Goal: Browse casually: Explore the website without a specific task or goal

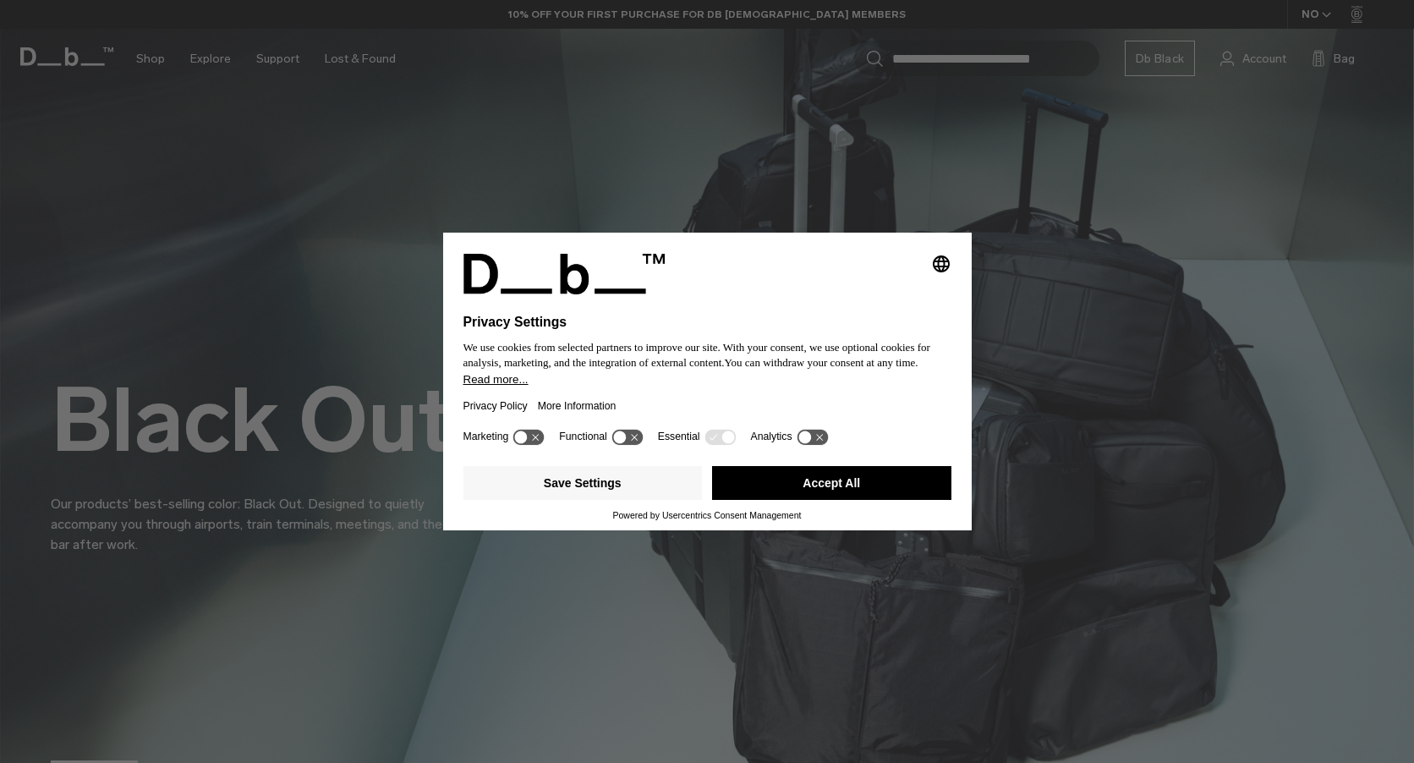
drag, startPoint x: 753, startPoint y: 483, endPoint x: 174, endPoint y: 2, distance: 752.9
click at [753, 483] on button "Accept All" at bounding box center [831, 483] width 239 height 34
click at [806, 467] on button "Accept All" at bounding box center [831, 483] width 239 height 34
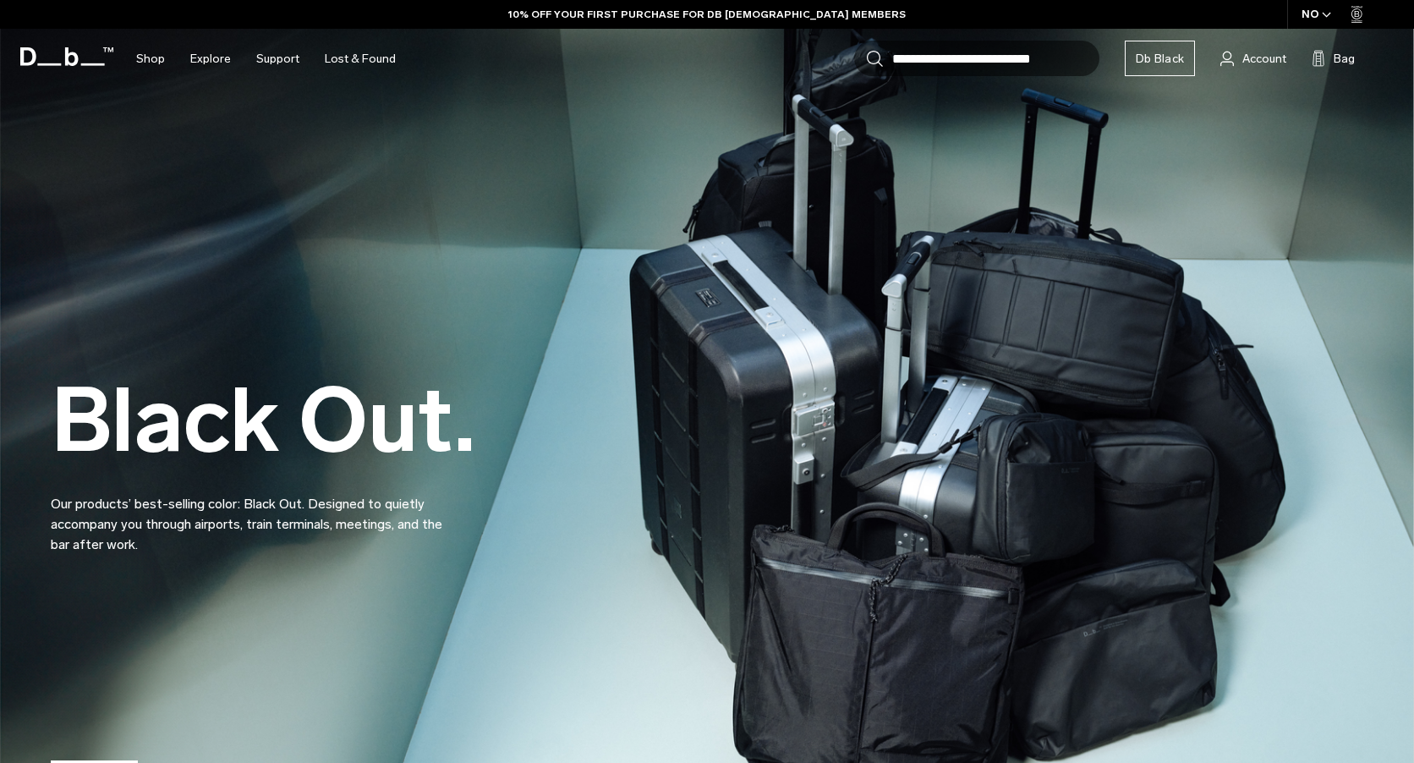
click at [807, 475] on div "Black Out. Our products’ best-selling color: Black Out. Designed to quietly acc…" at bounding box center [707, 423] width 1312 height 364
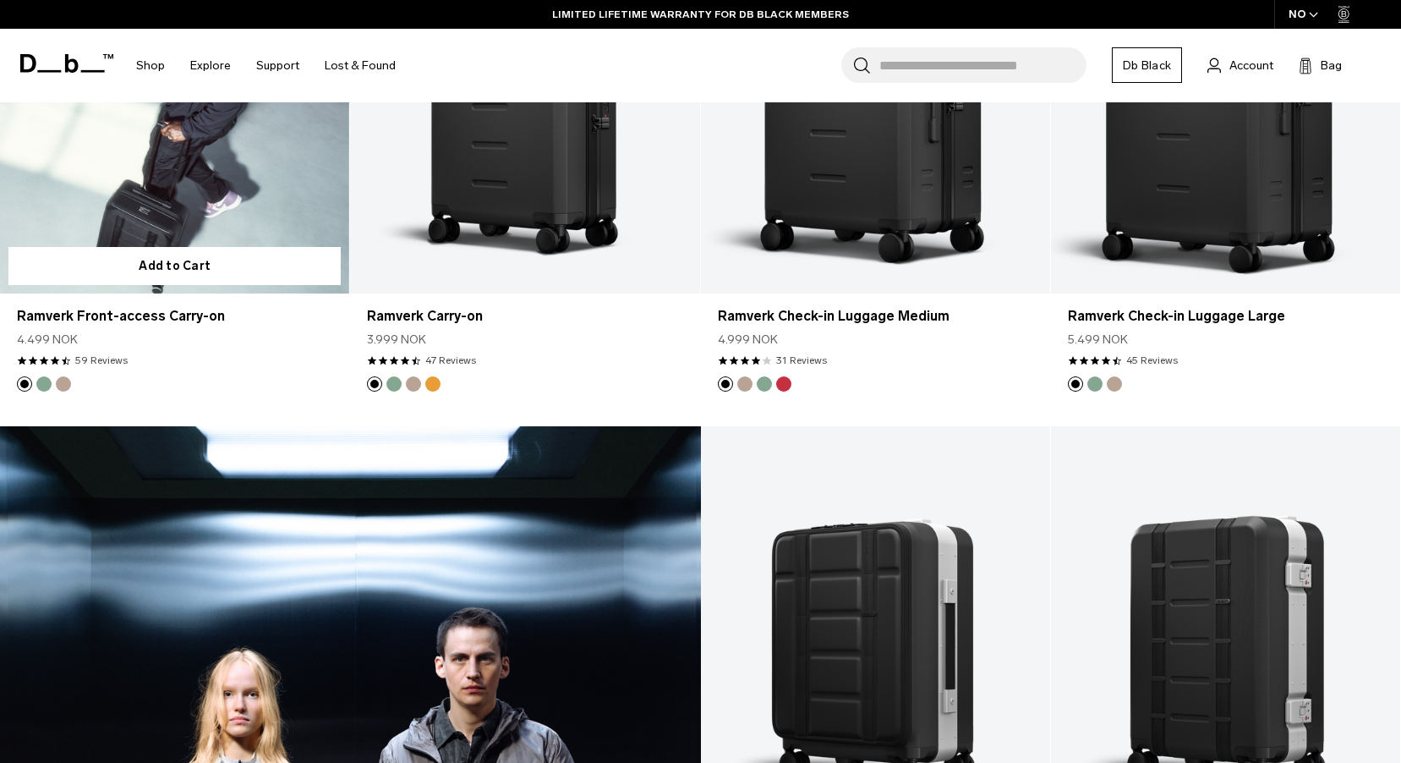
scroll to position [2198, 0]
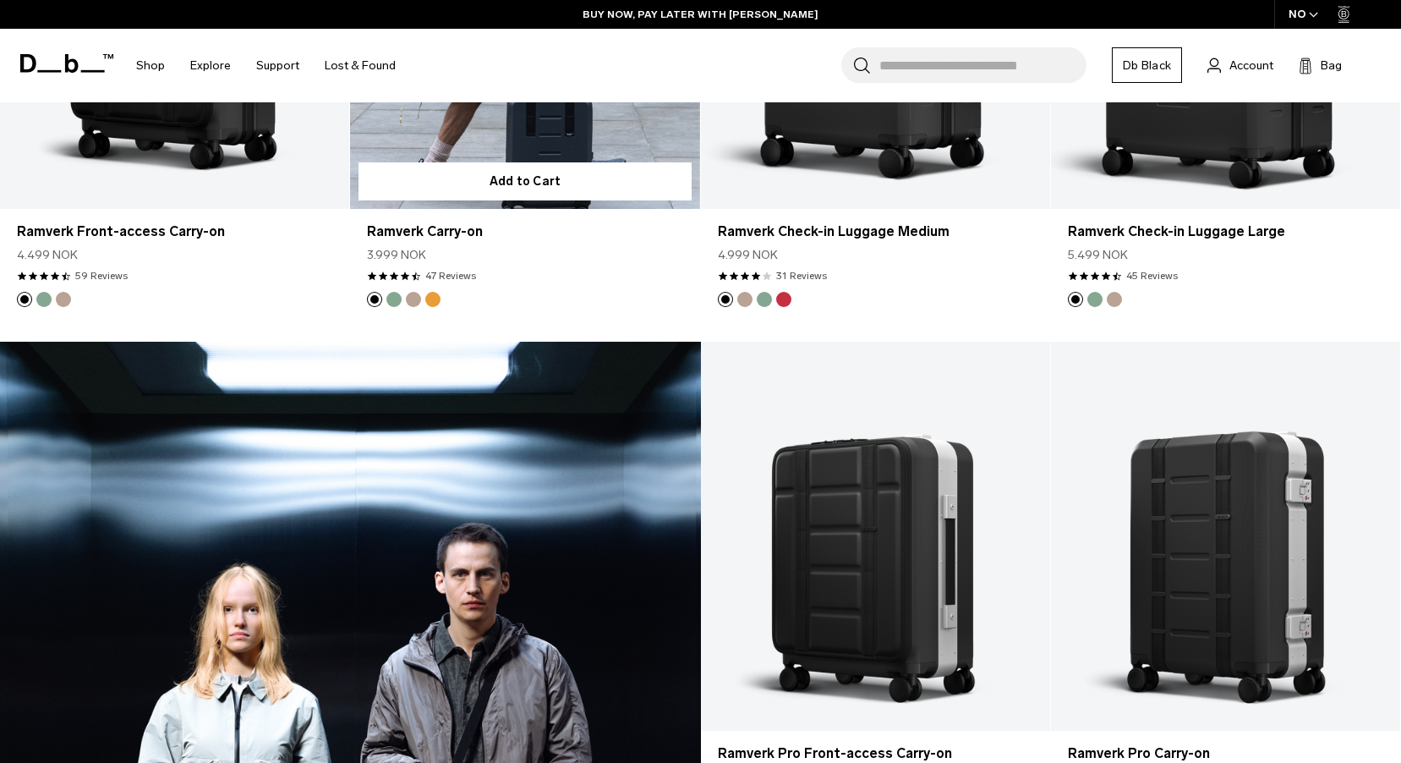
click at [428, 298] on button "Parhelion Orange" at bounding box center [432, 299] width 15 height 15
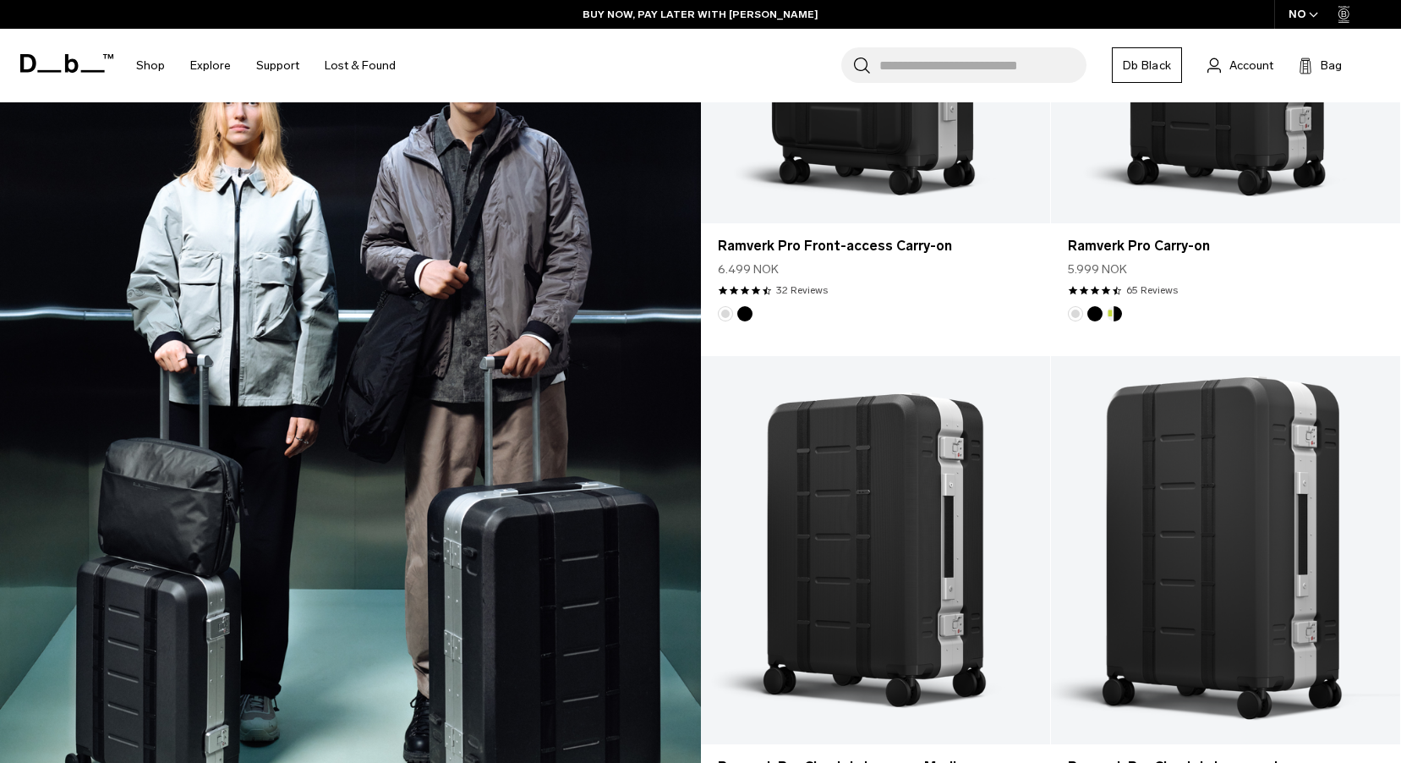
scroll to position [2790, 0]
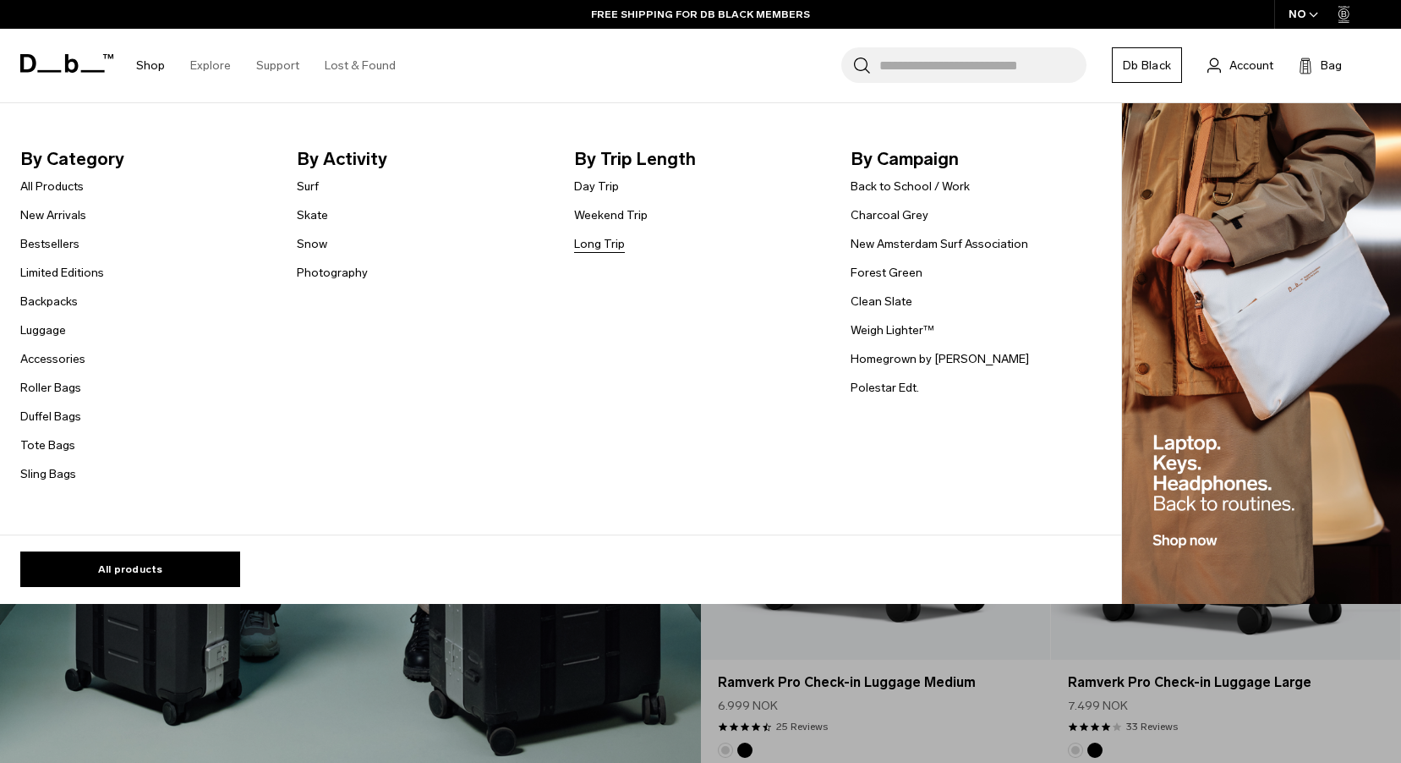
click at [589, 243] on link "Long Trip" at bounding box center [599, 244] width 51 height 18
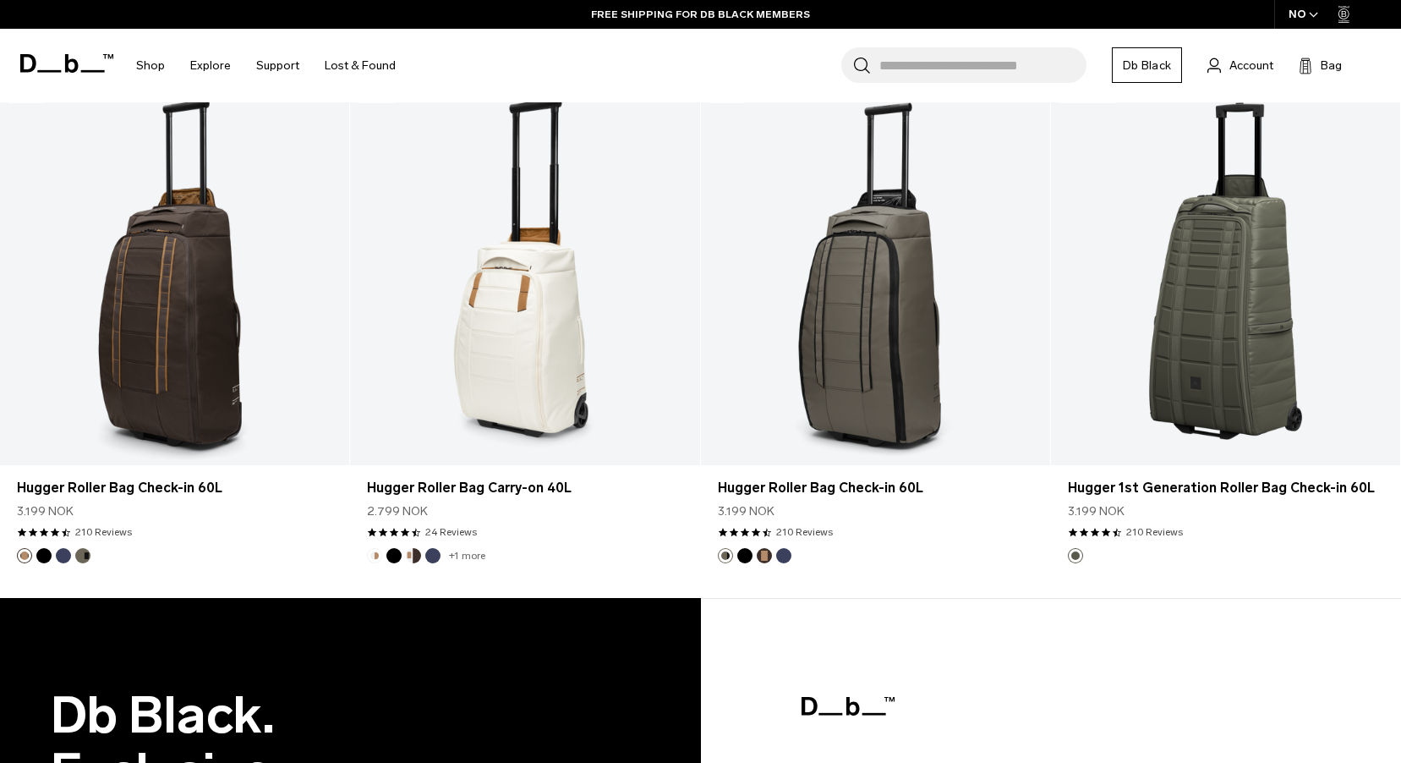
scroll to position [4058, 0]
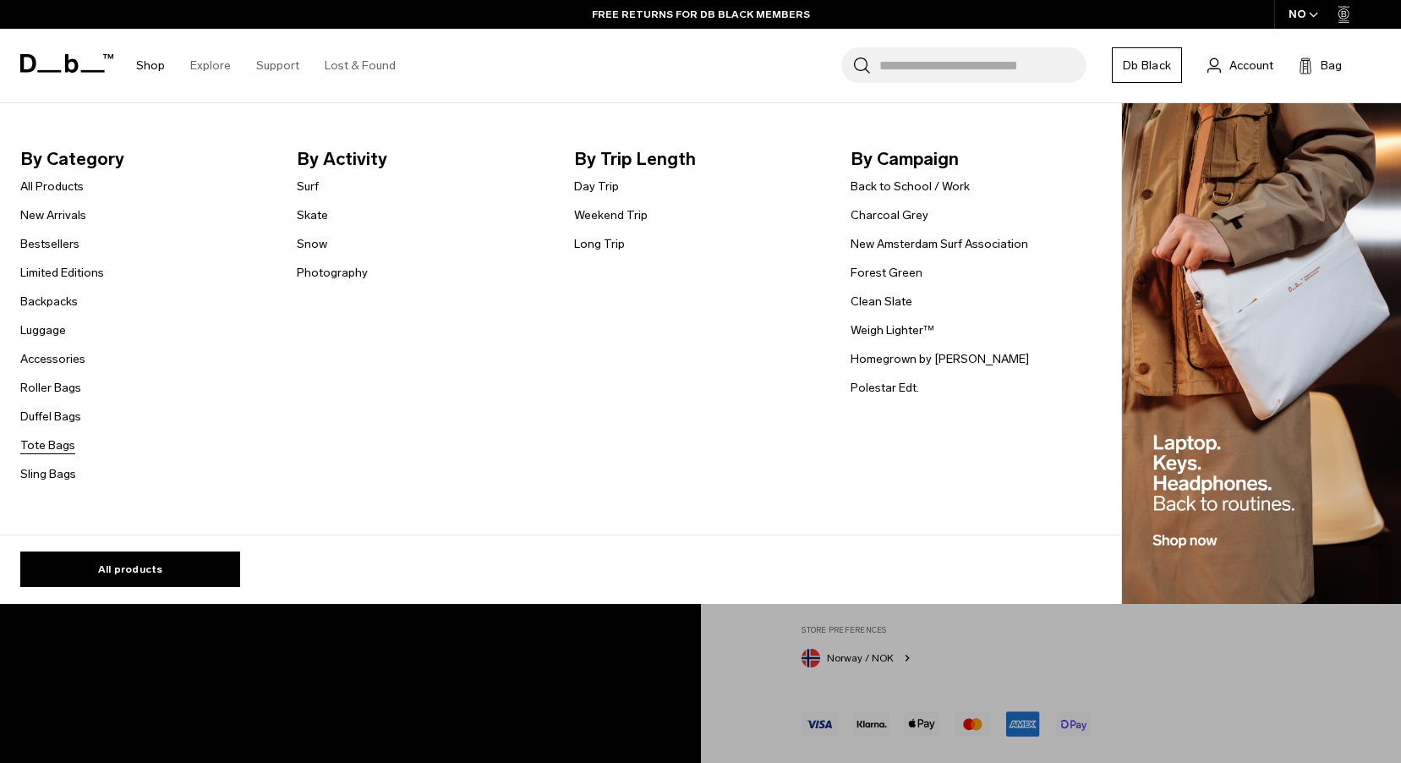
click at [48, 447] on link "Tote Bags" at bounding box center [47, 445] width 55 height 18
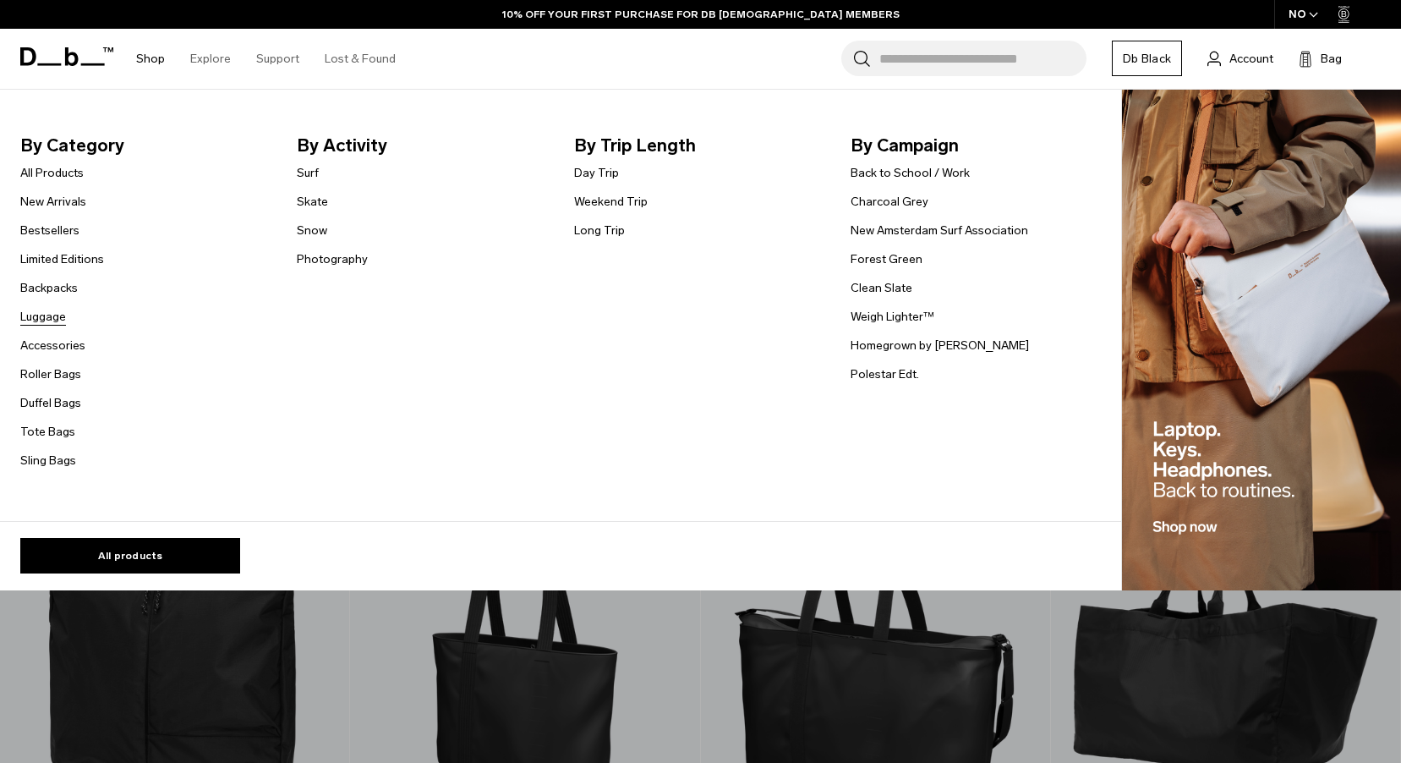
click at [57, 322] on link "Luggage" at bounding box center [43, 317] width 46 height 18
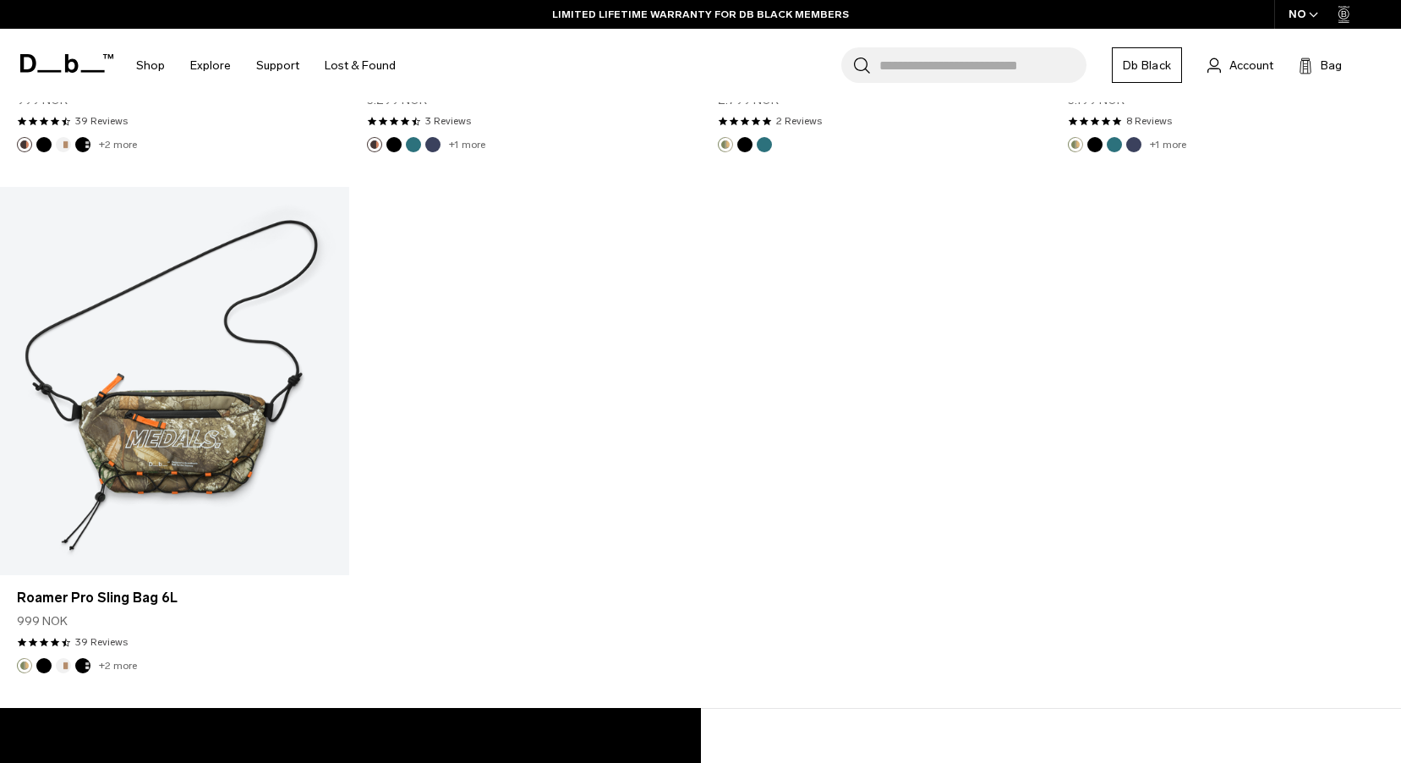
scroll to position [2367, 0]
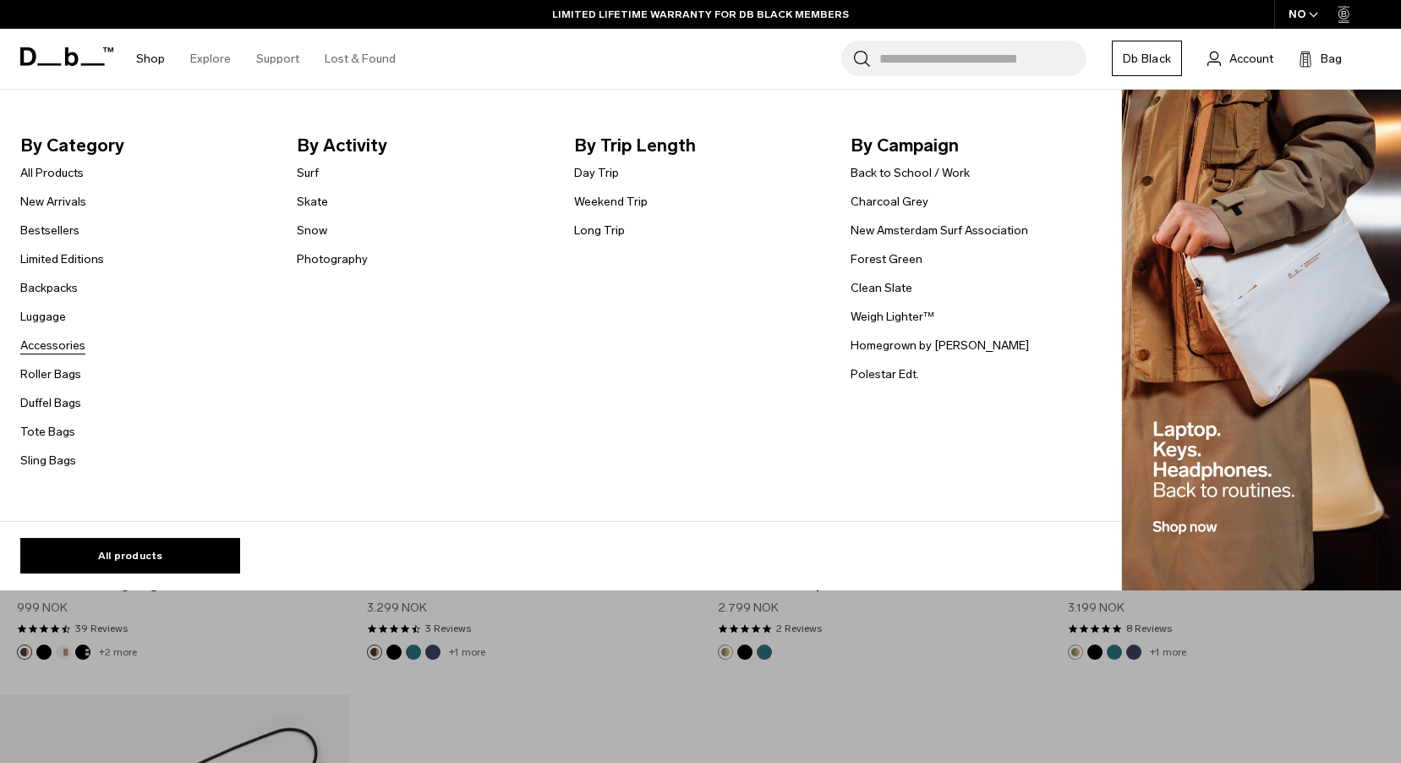
click at [43, 338] on link "Accessories" at bounding box center [52, 345] width 65 height 18
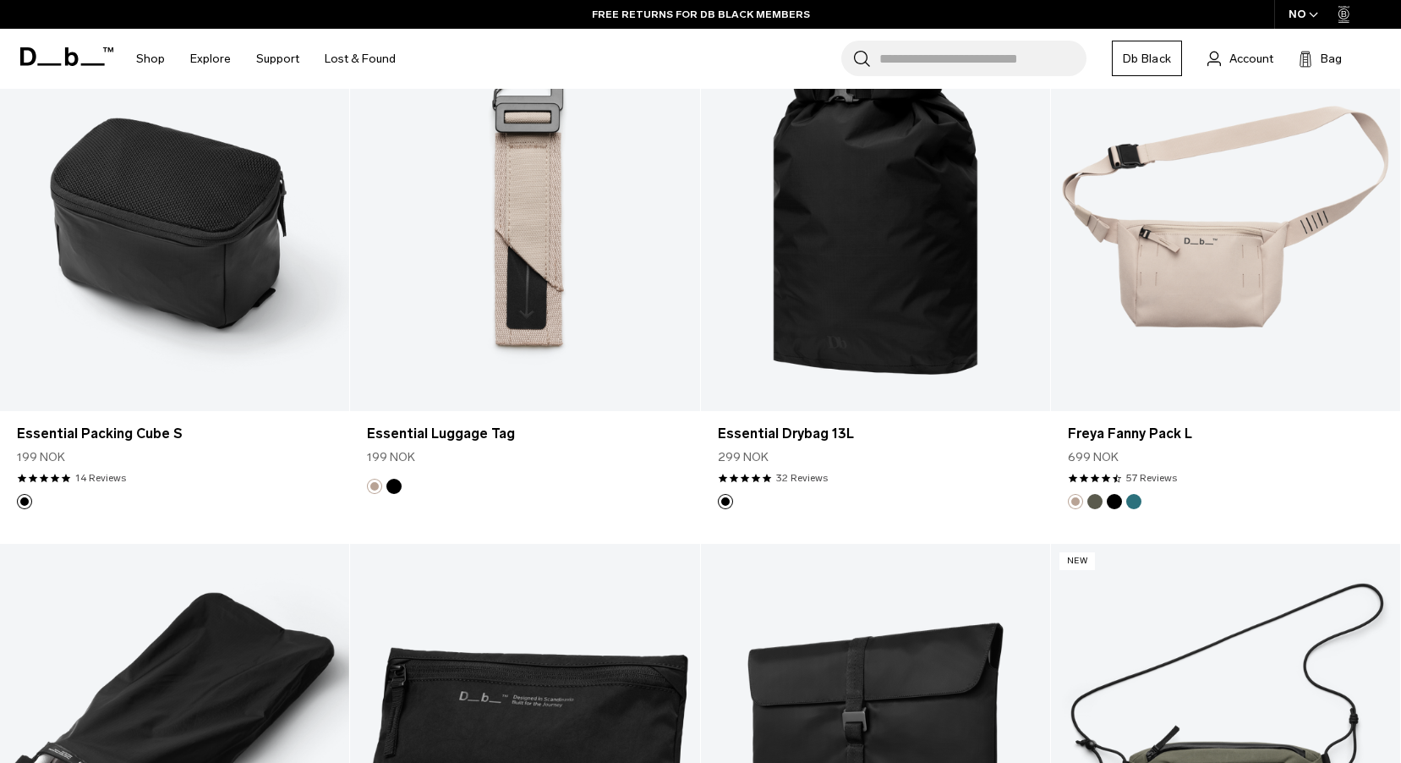
scroll to position [3906, 0]
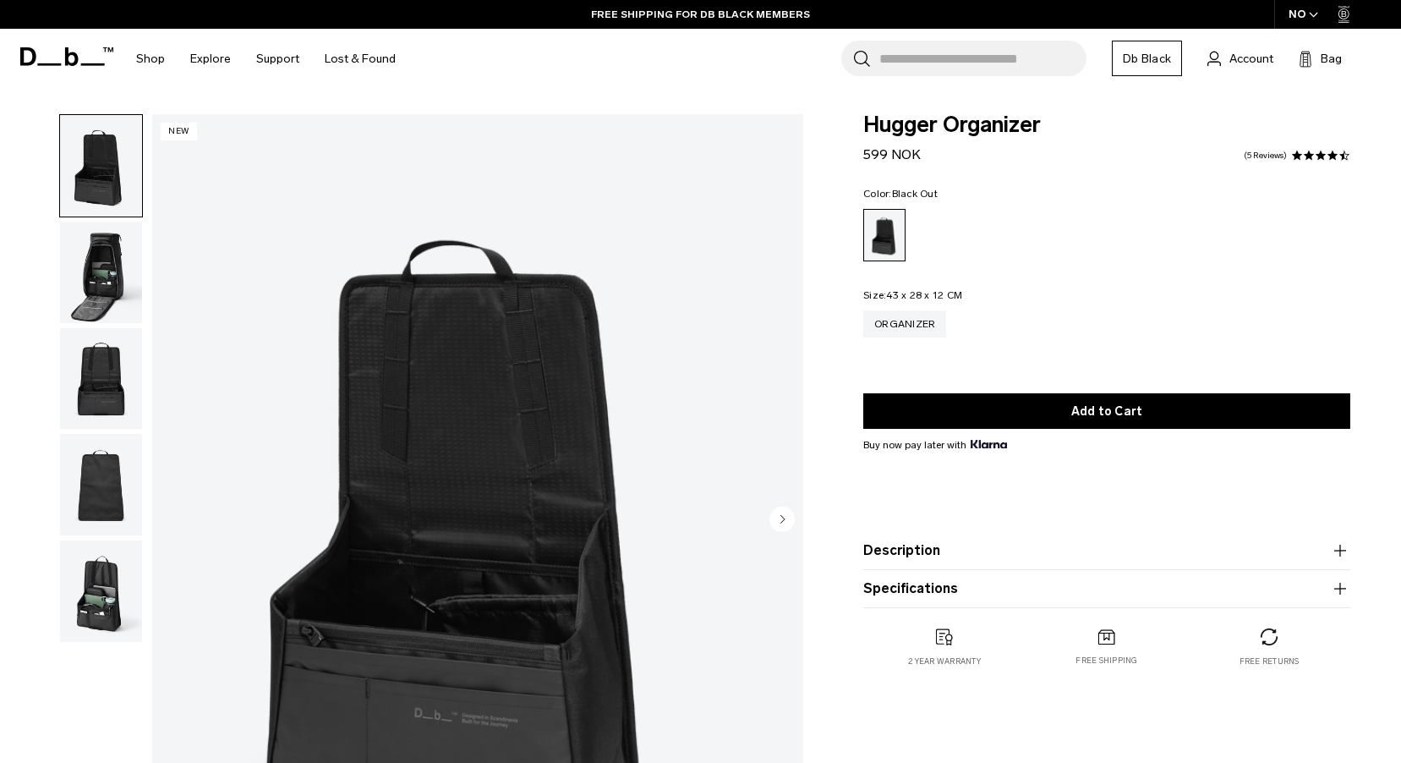
scroll to position [85, 0]
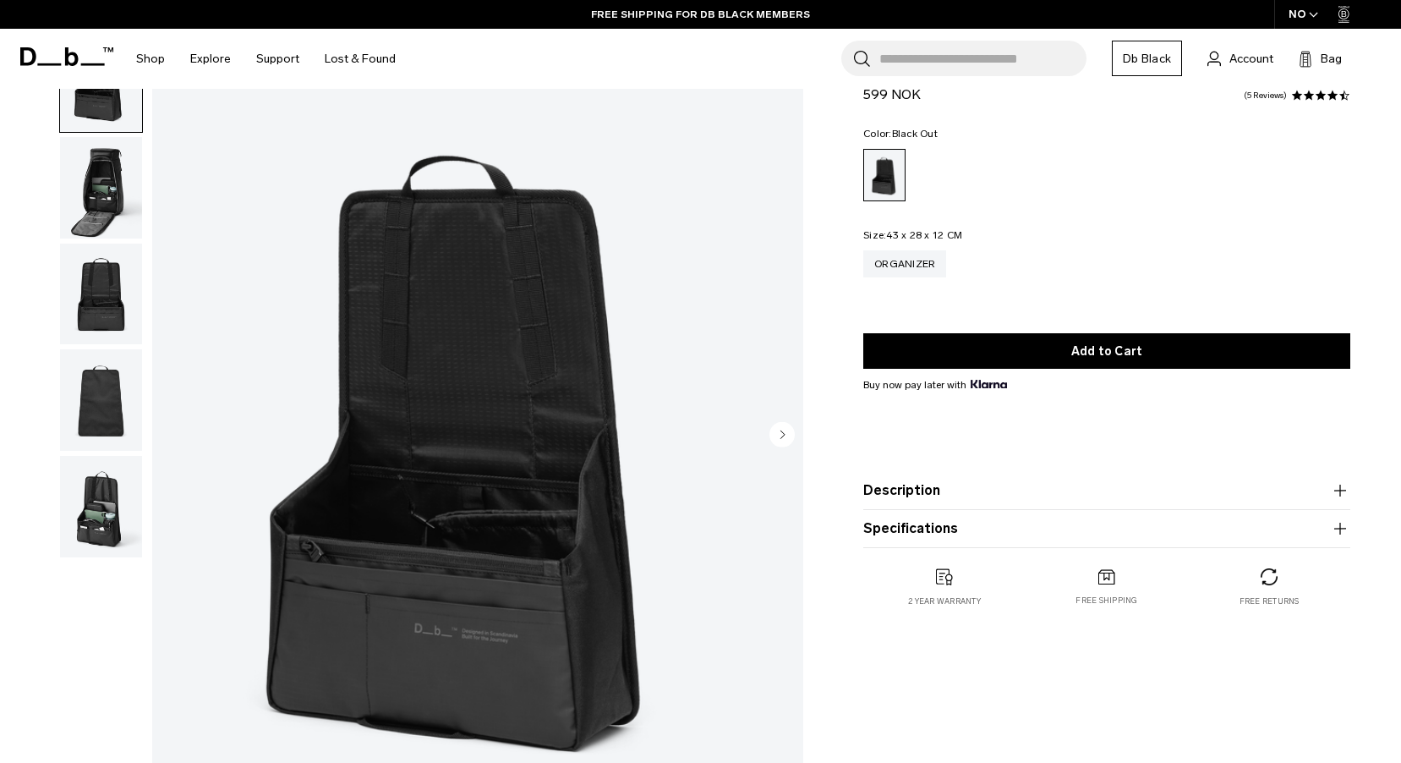
click at [81, 195] on img "button" at bounding box center [101, 187] width 82 height 101
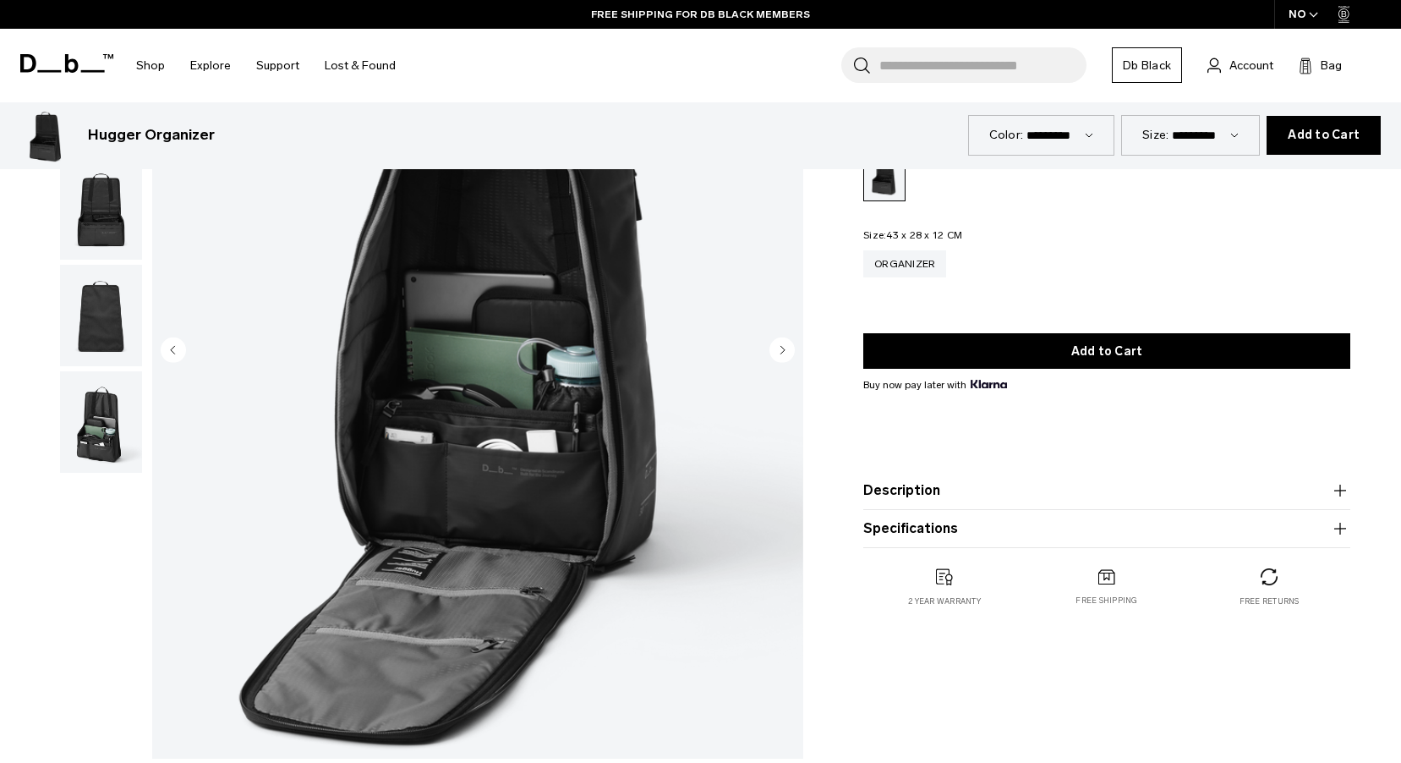
scroll to position [676, 0]
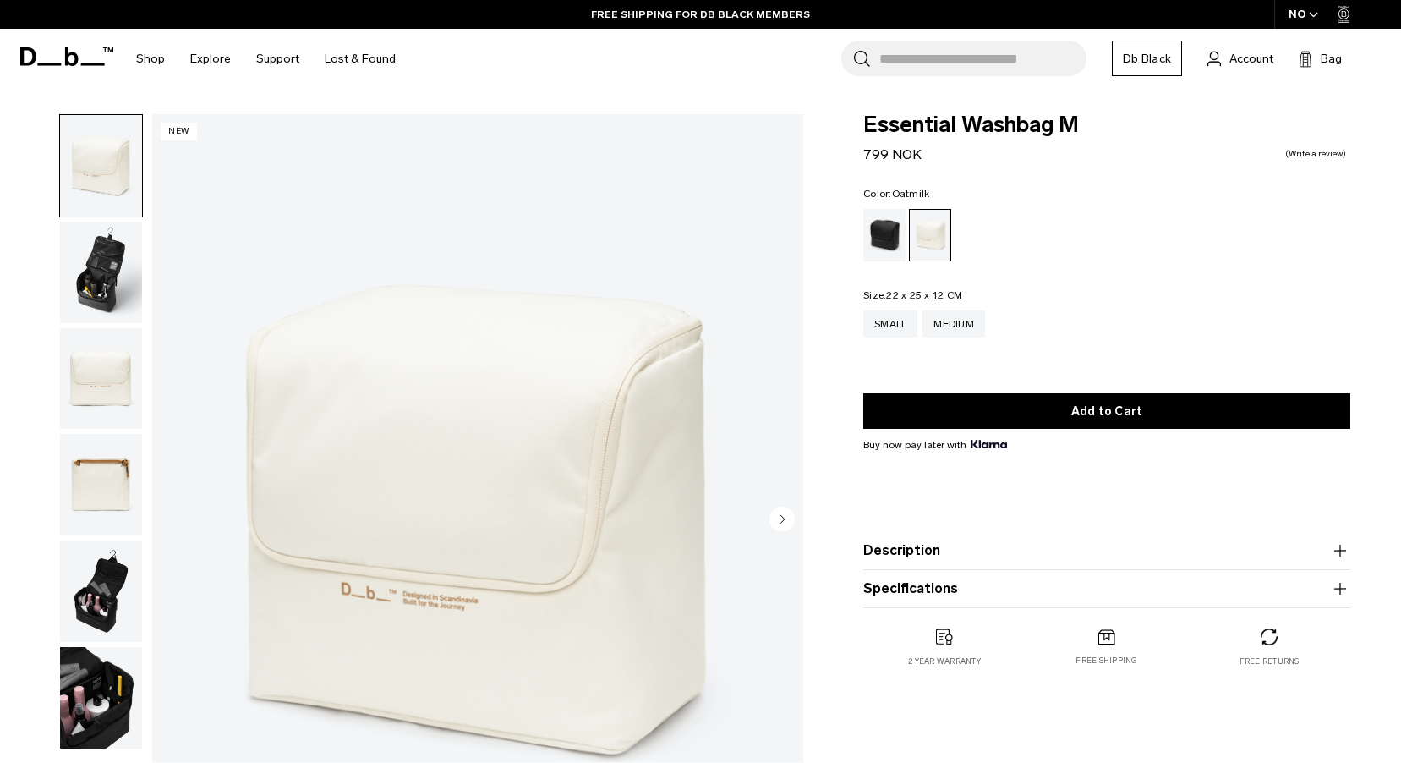
click at [96, 270] on img "button" at bounding box center [101, 272] width 82 height 101
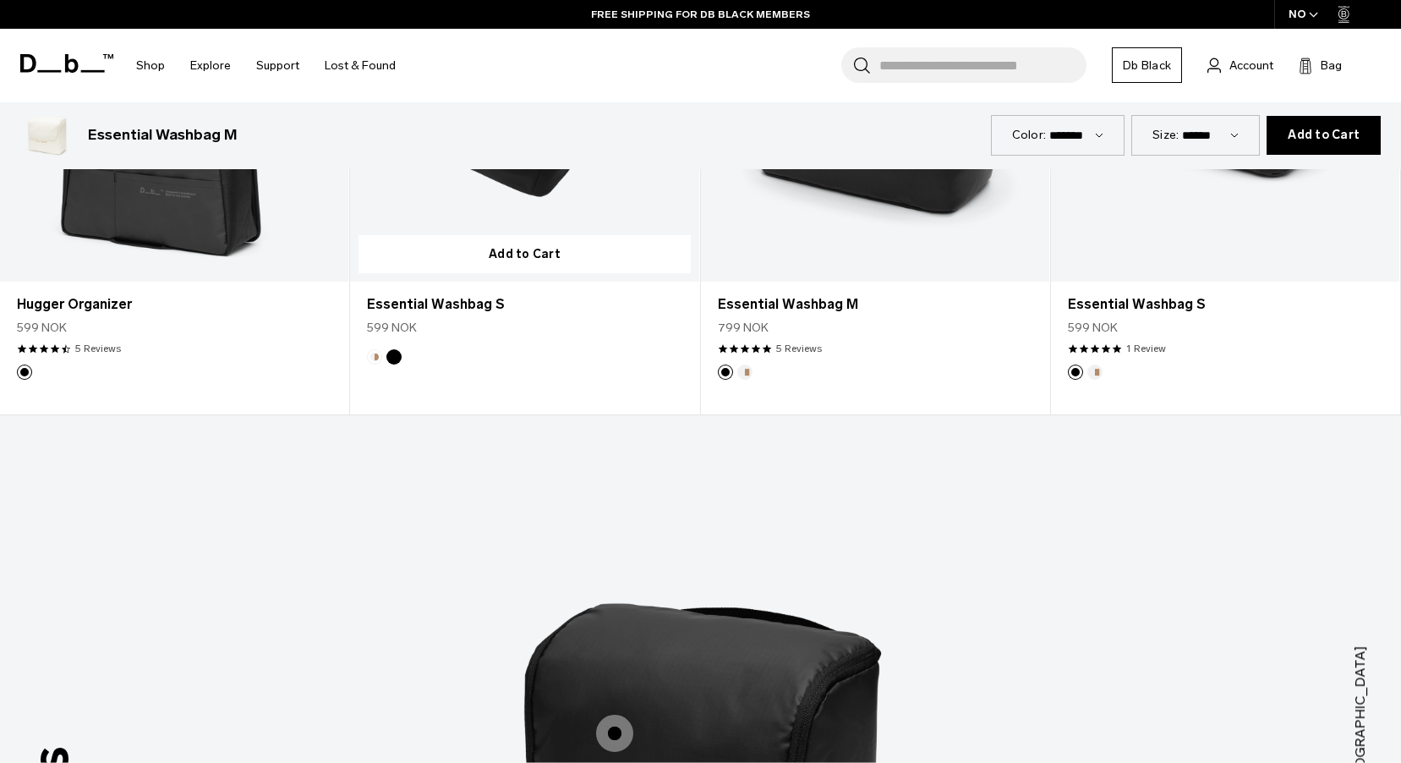
scroll to position [761, 0]
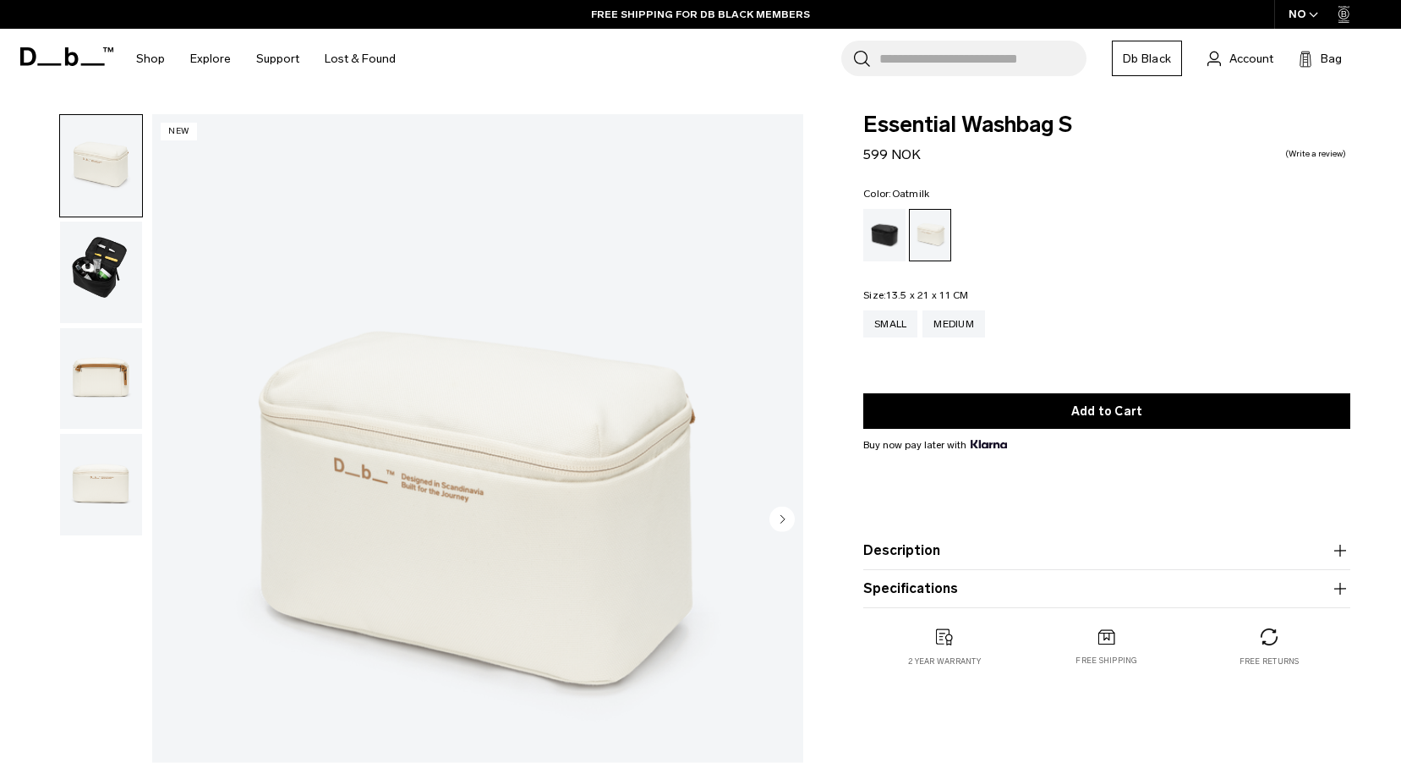
click at [115, 281] on img "button" at bounding box center [101, 272] width 82 height 101
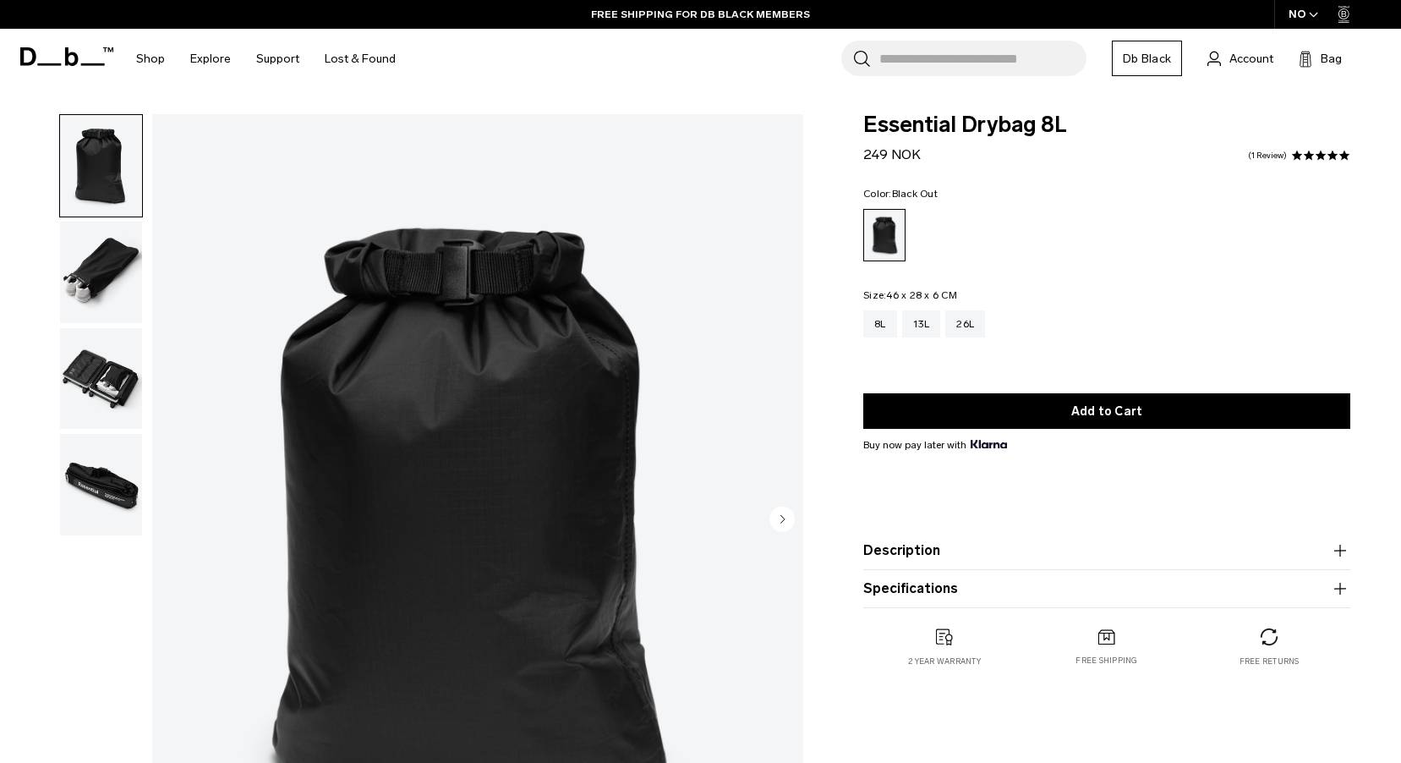
click at [101, 391] on img "button" at bounding box center [101, 378] width 82 height 101
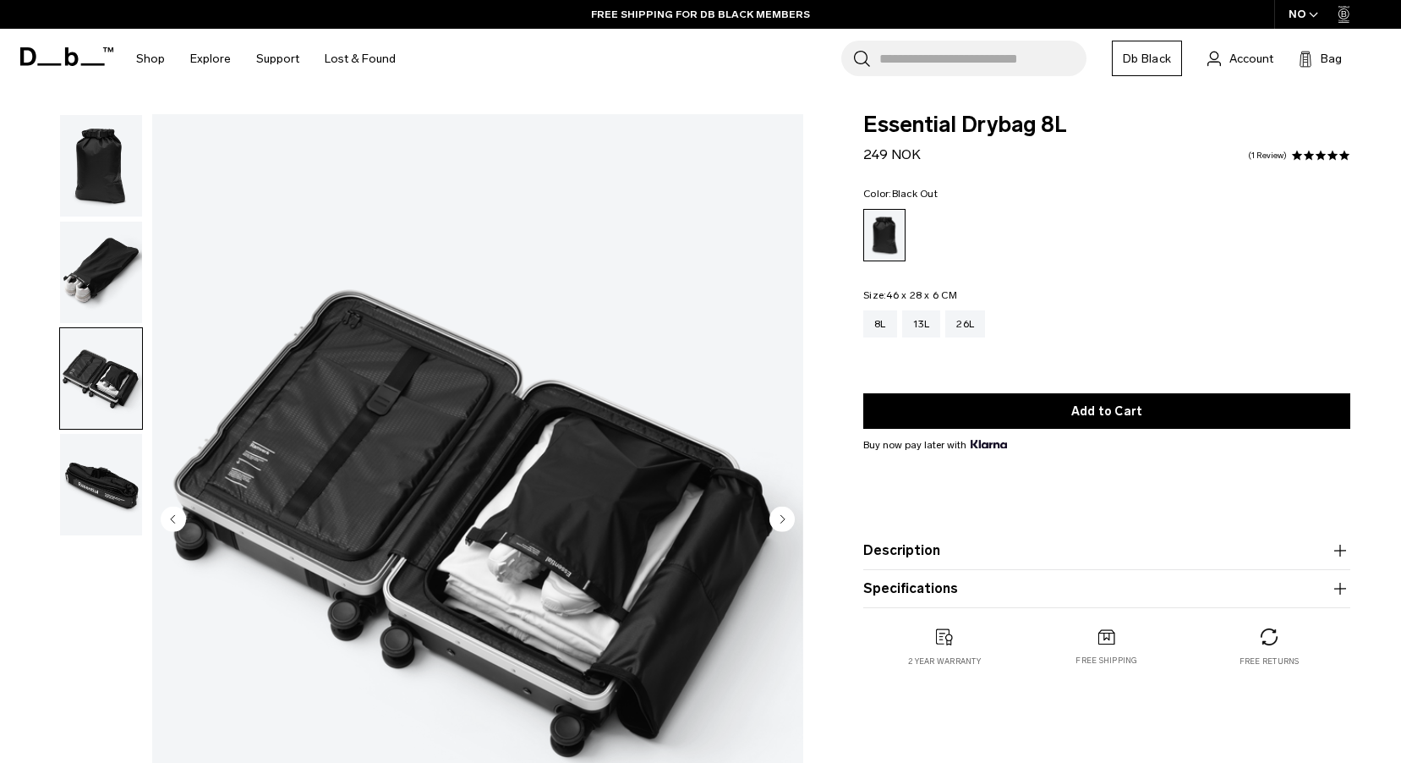
click at [107, 465] on img "button" at bounding box center [101, 484] width 82 height 101
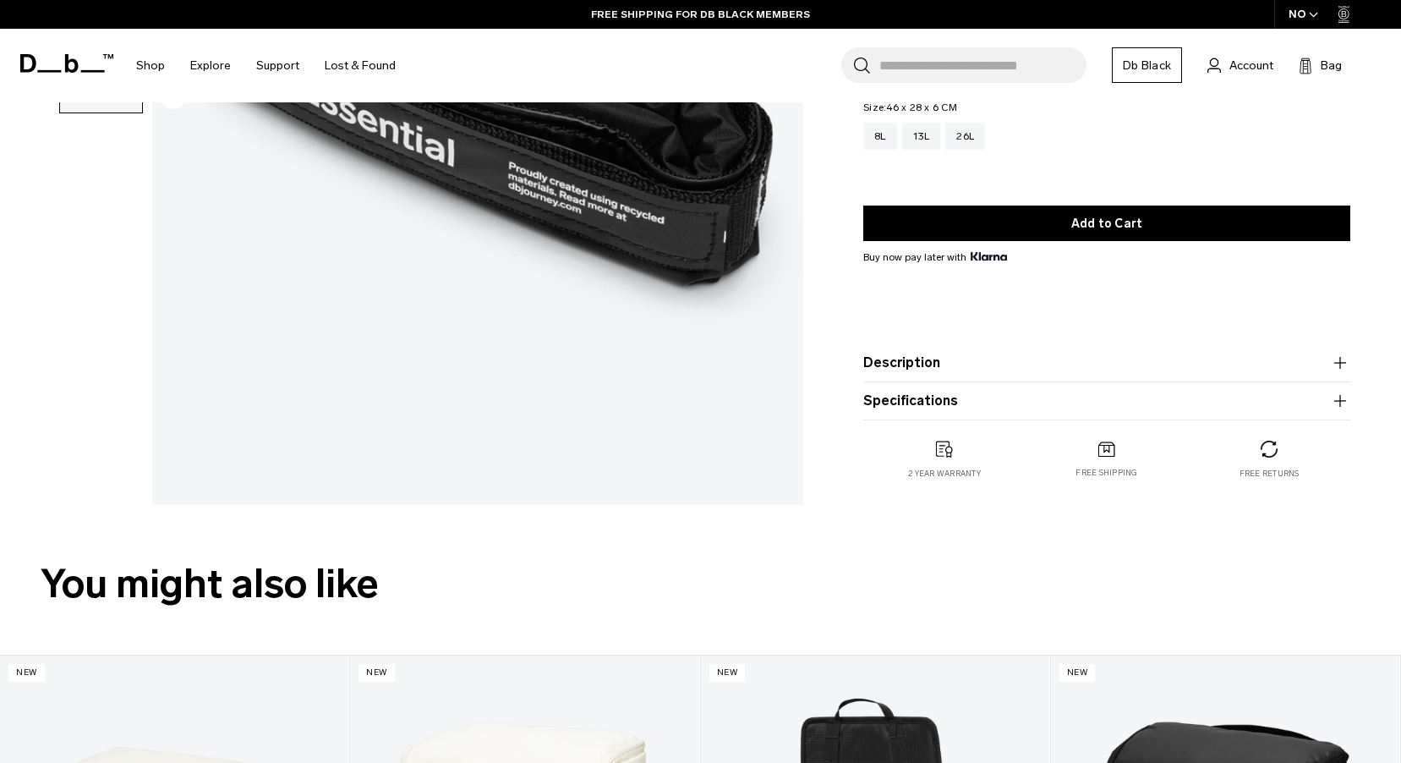
scroll to position [845, 0]
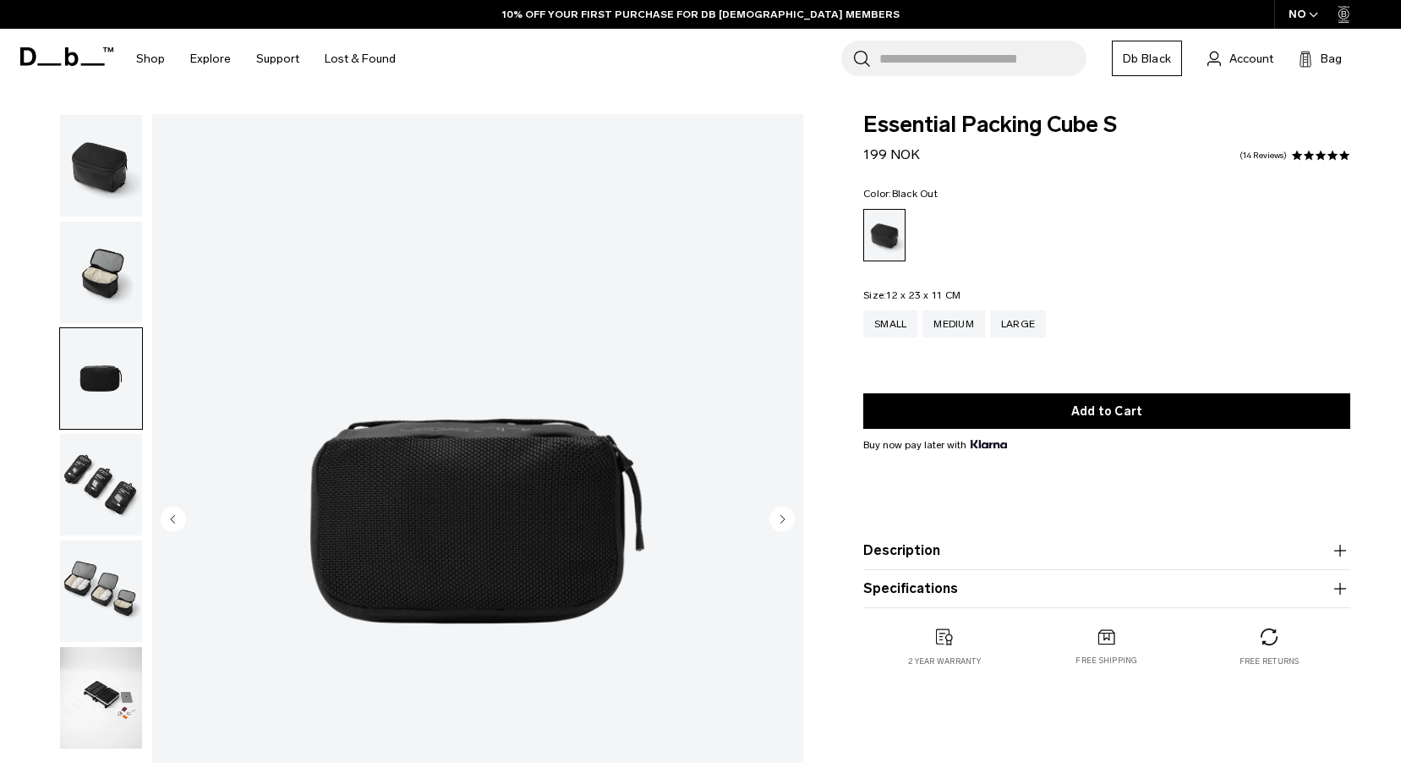
click at [107, 464] on img "button" at bounding box center [101, 484] width 82 height 101
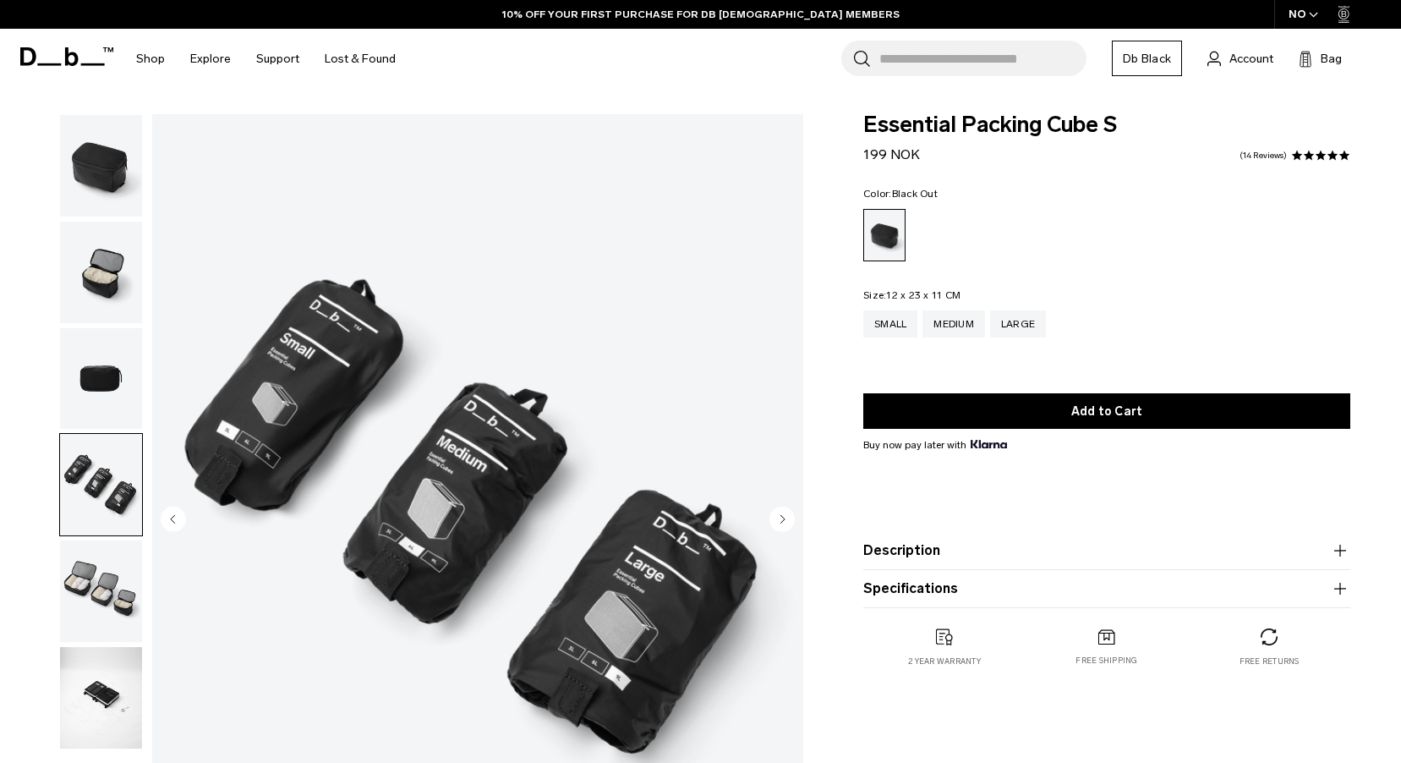
click at [123, 571] on img "button" at bounding box center [101, 590] width 82 height 101
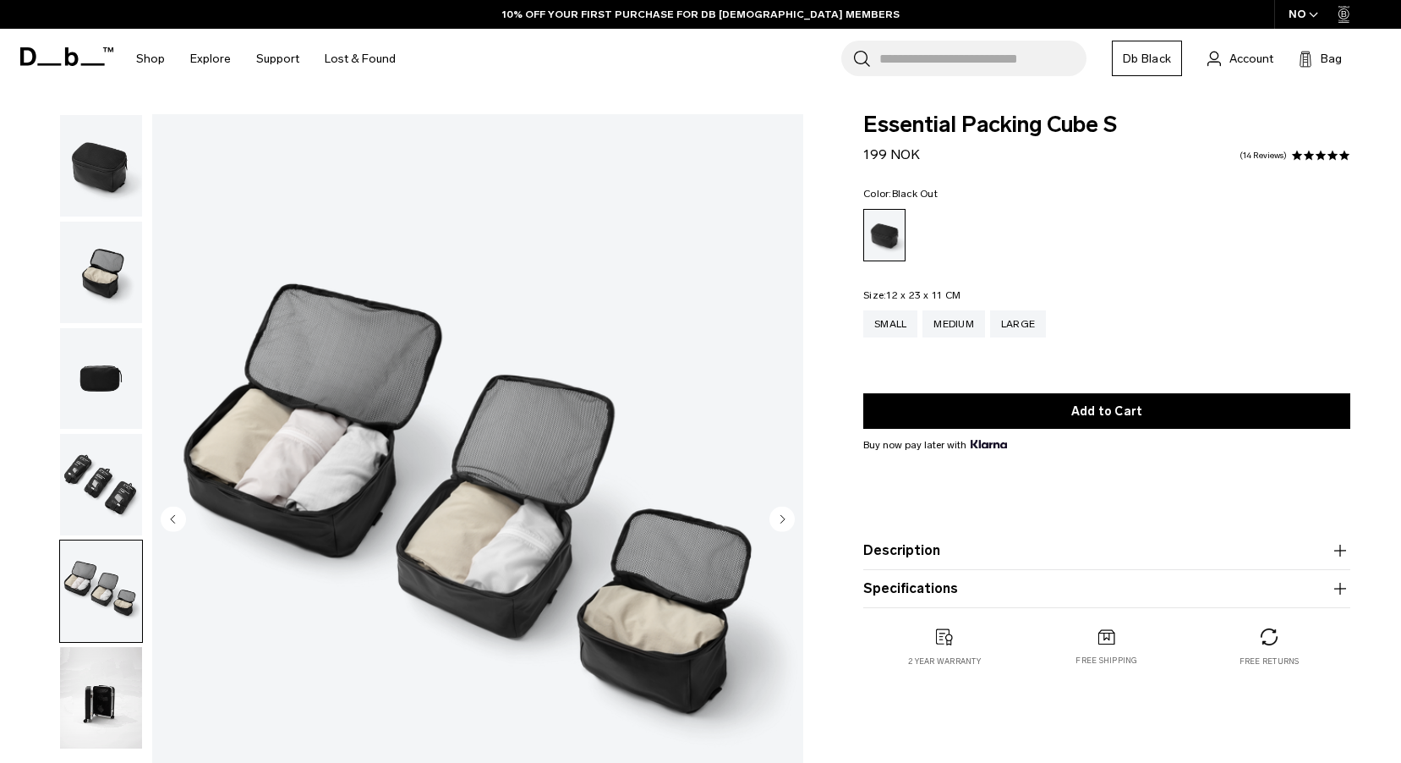
scroll to position [169, 0]
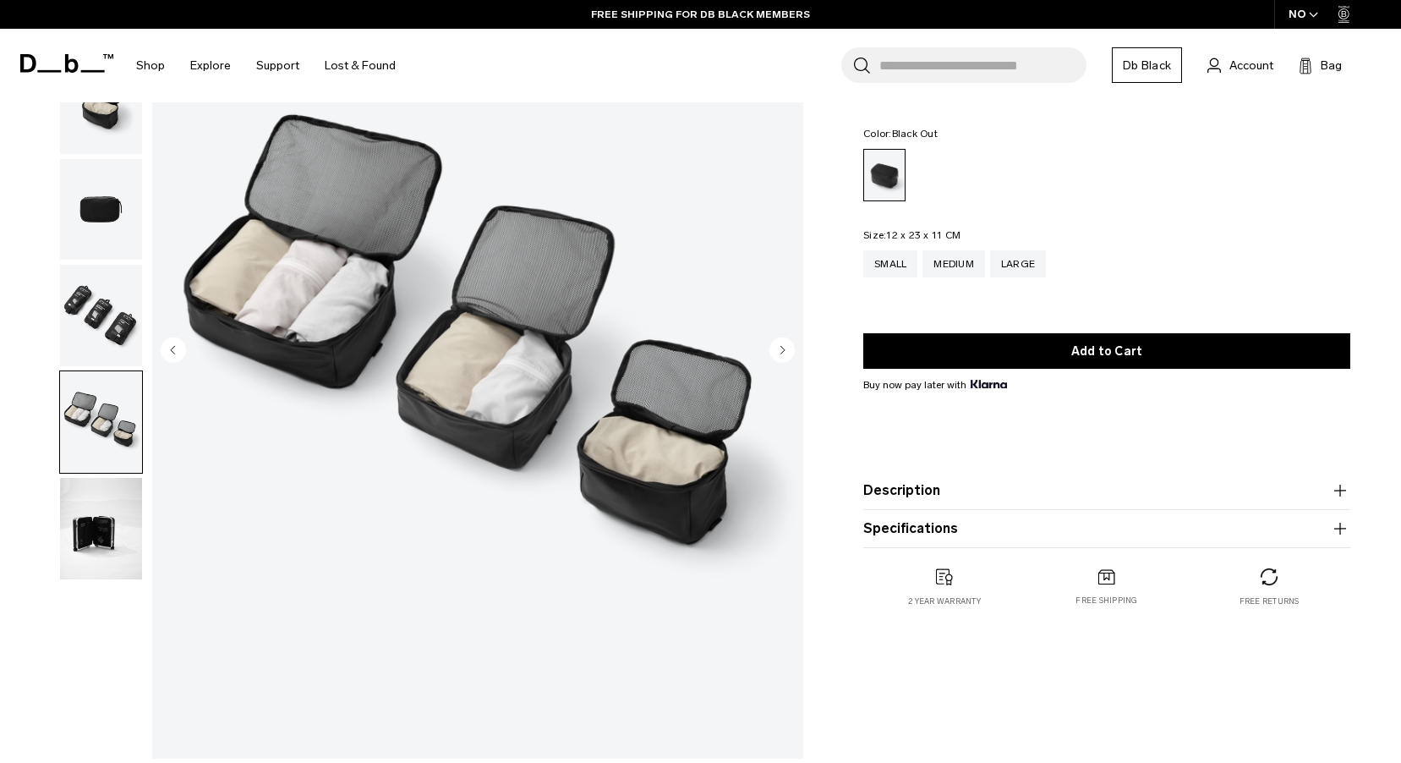
click at [109, 550] on img "button" at bounding box center [101, 528] width 82 height 101
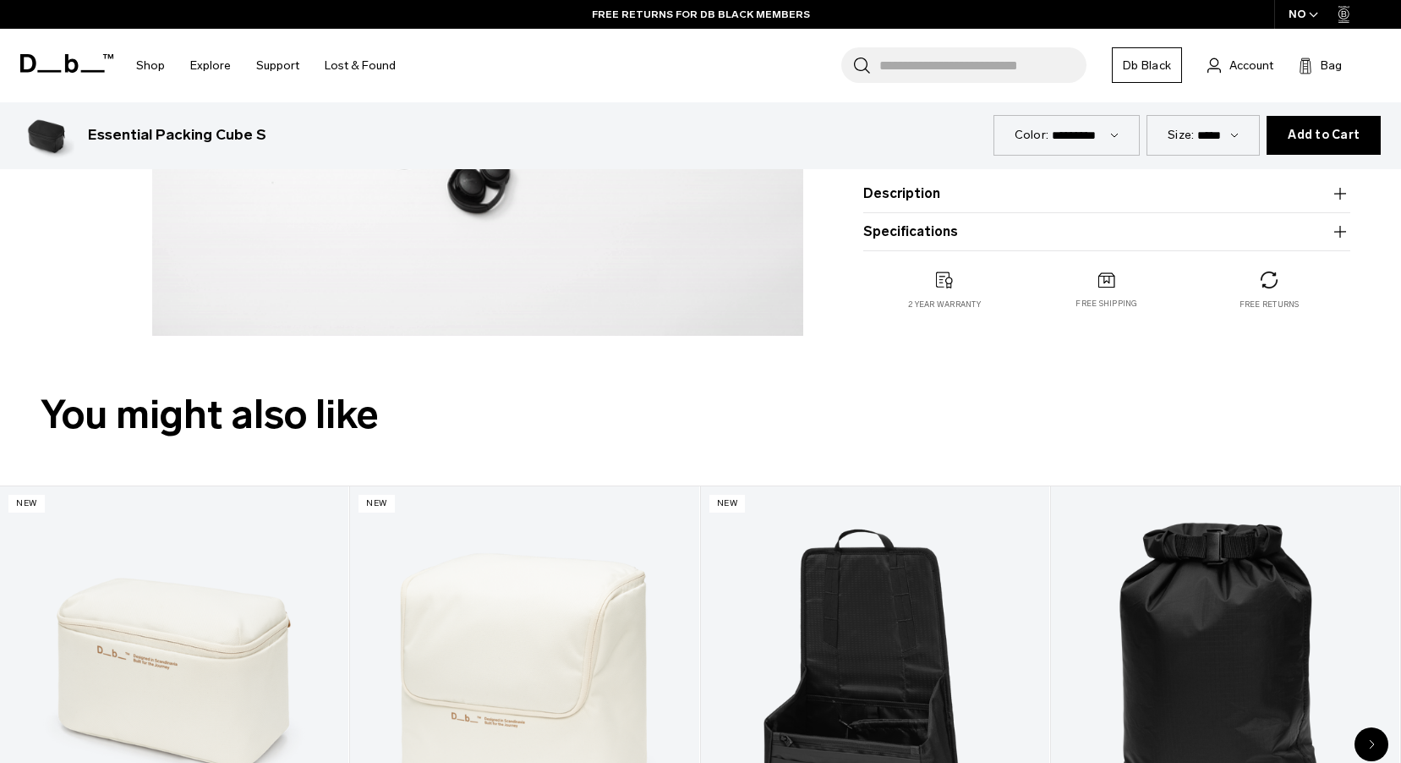
scroll to position [845, 0]
